Goal: Check status

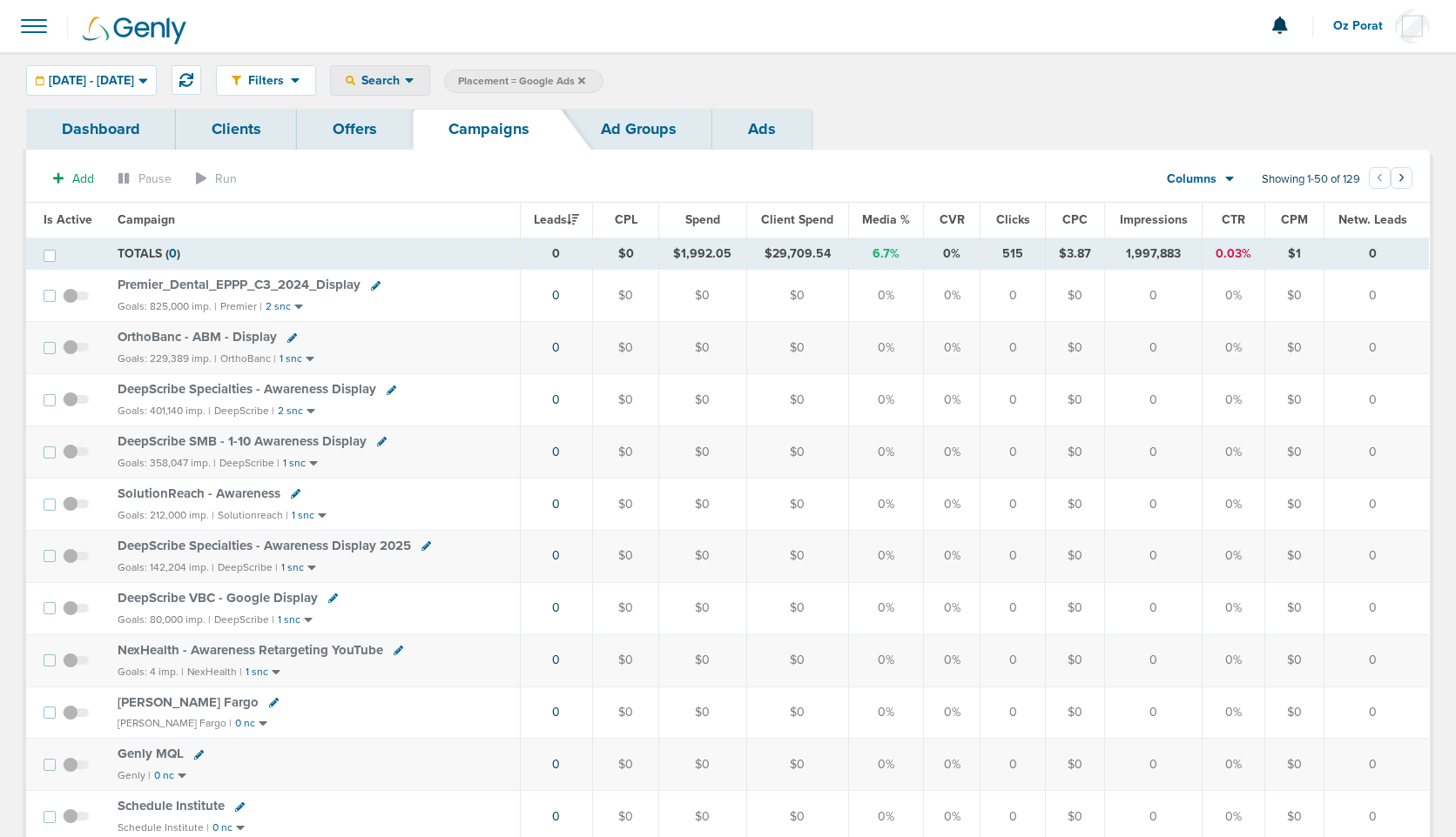
click at [414, 79] on icon at bounding box center [409, 81] width 9 height 5
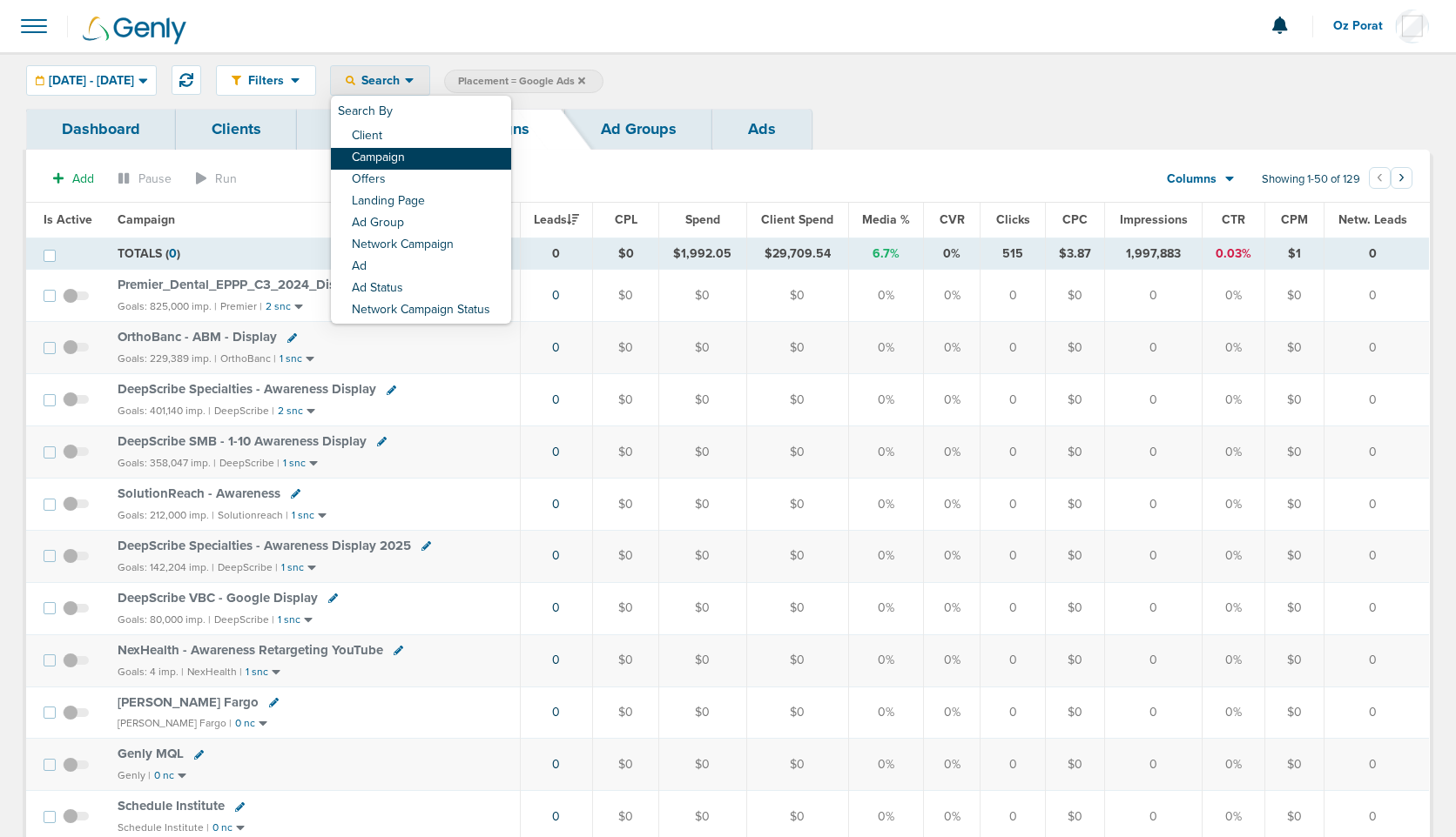
click at [457, 156] on link "Campaign" at bounding box center [421, 159] width 180 height 22
select select "cmpName"
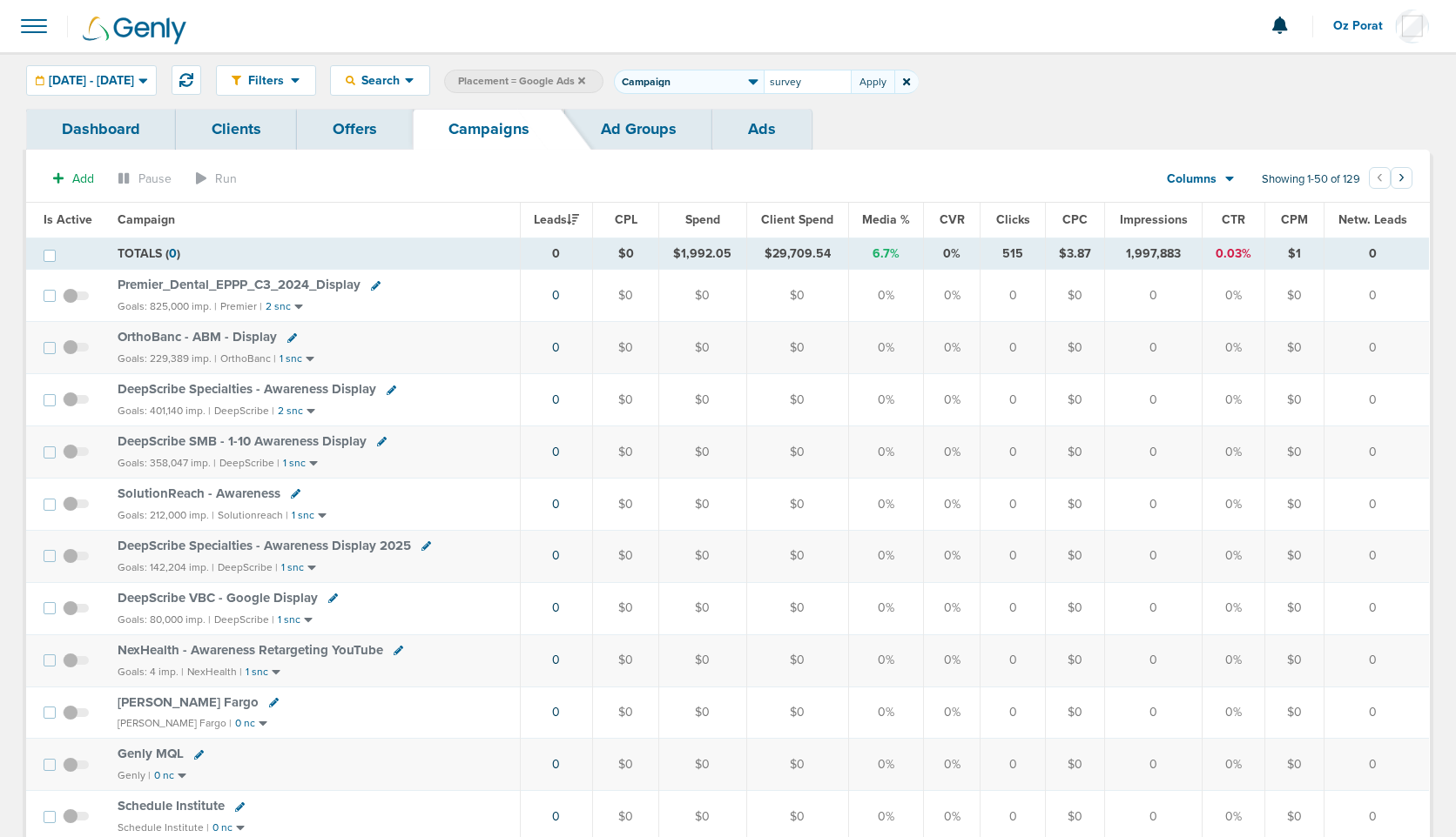
type input "survey"
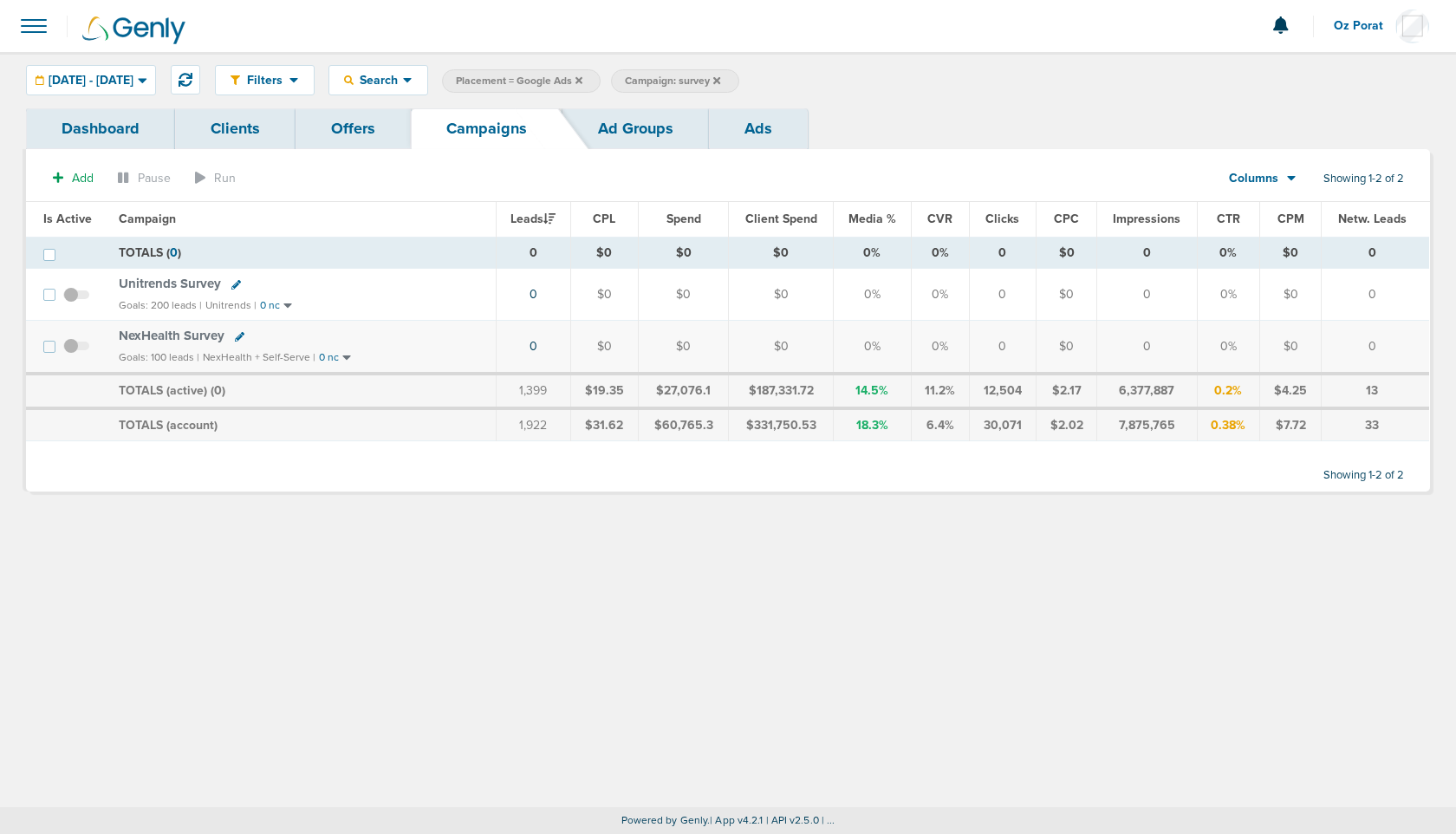
click at [582, 78] on icon at bounding box center [579, 80] width 7 height 7
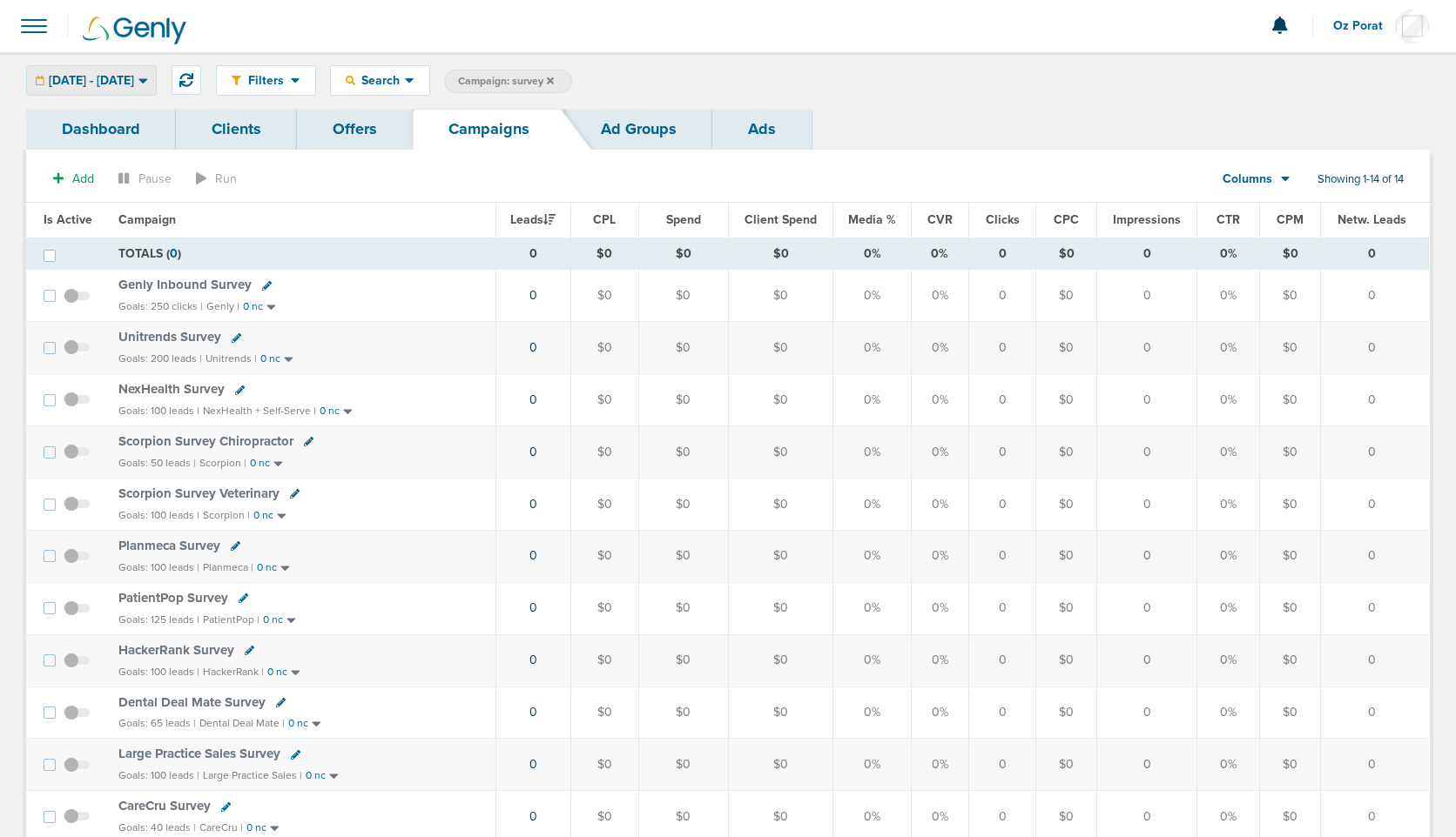
click at [95, 76] on span "[DATE] - [DATE]" at bounding box center [91, 81] width 85 height 13
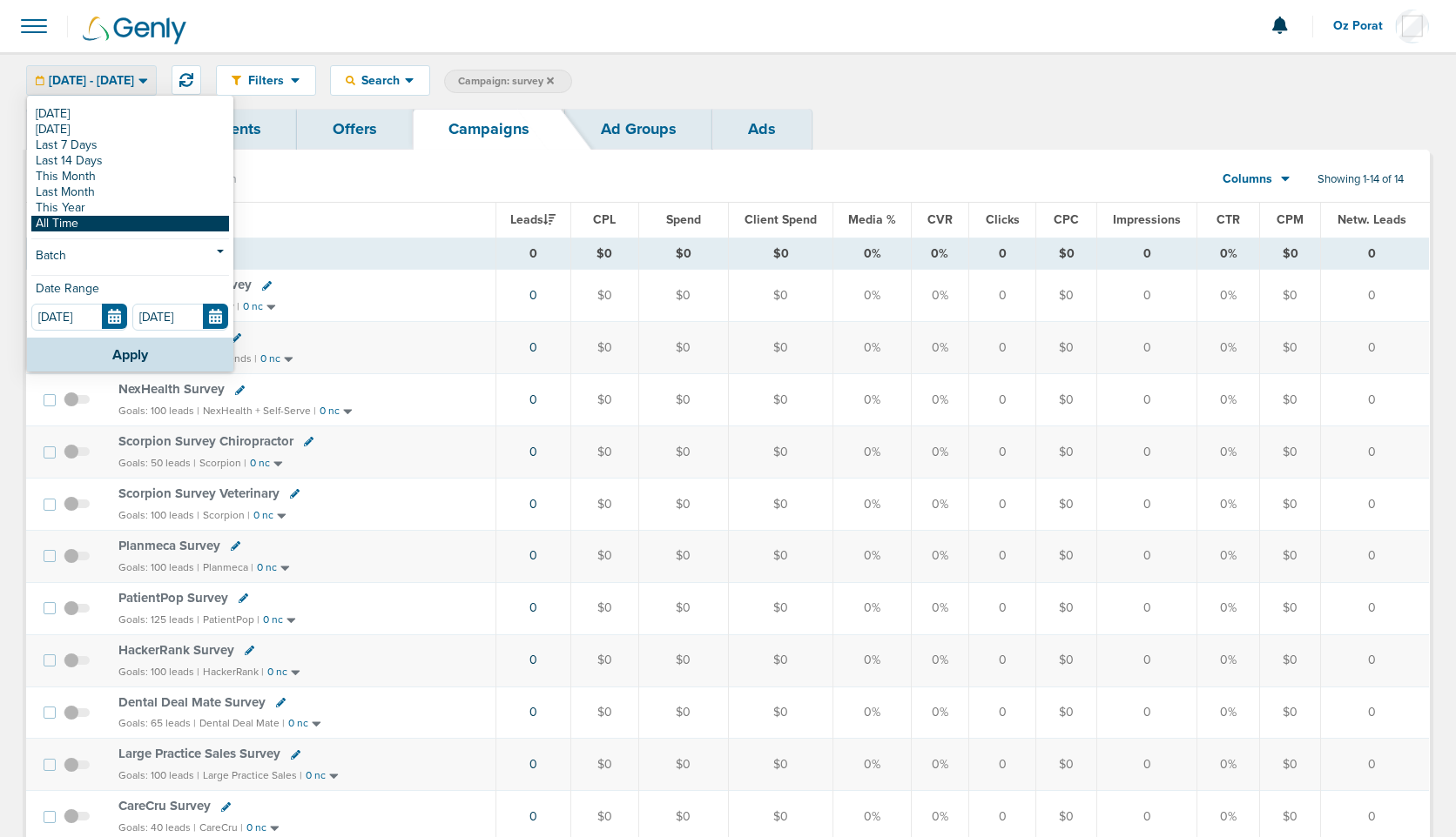
click at [84, 223] on link "All Time" at bounding box center [130, 223] width 198 height 15
